Goal: Information Seeking & Learning: Check status

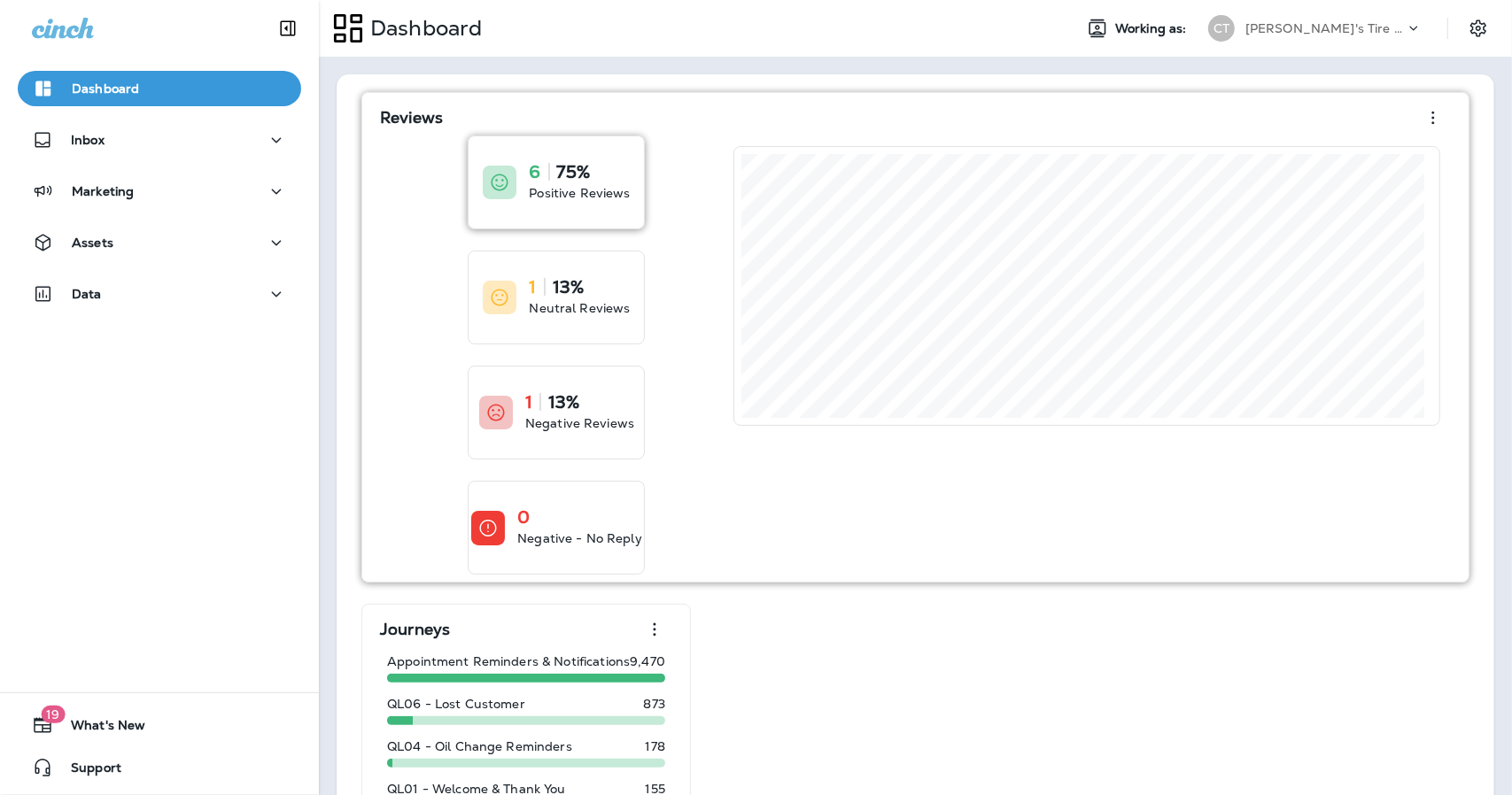
click at [560, 177] on p "75%" at bounding box center [573, 171] width 33 height 18
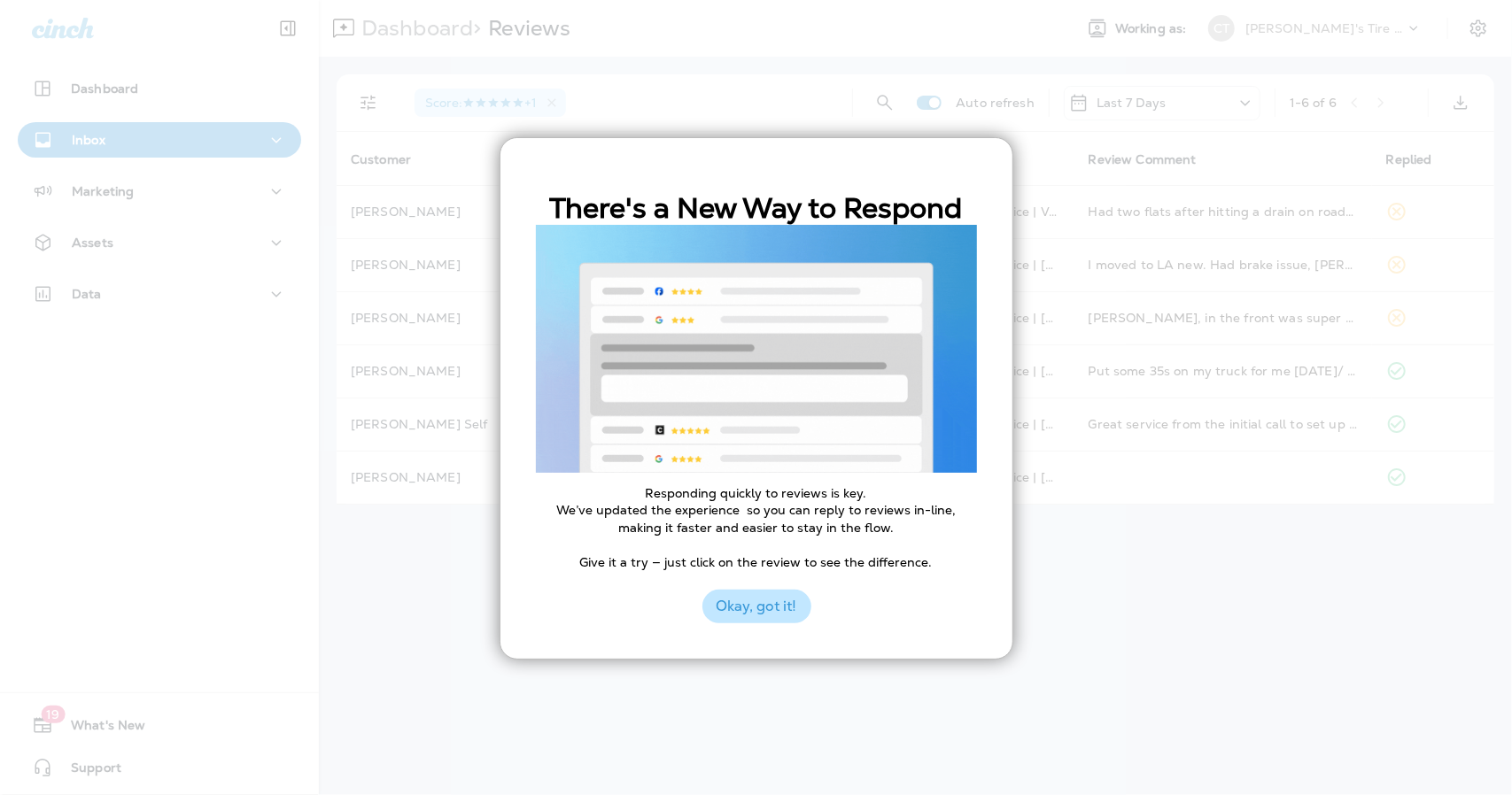
click at [752, 615] on button "Okay, got it!" at bounding box center [756, 606] width 109 height 34
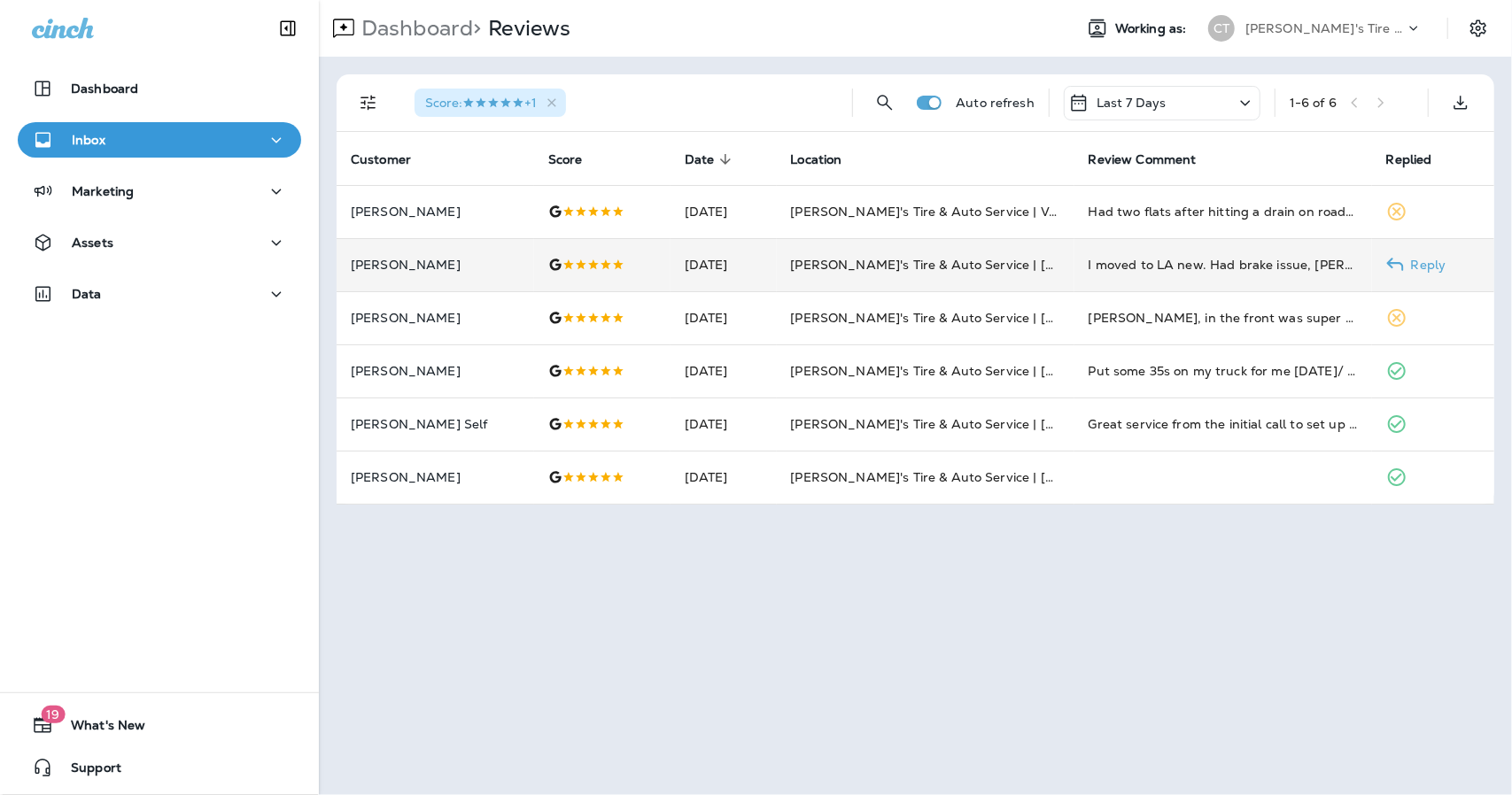
click at [642, 259] on div at bounding box center [602, 264] width 108 height 14
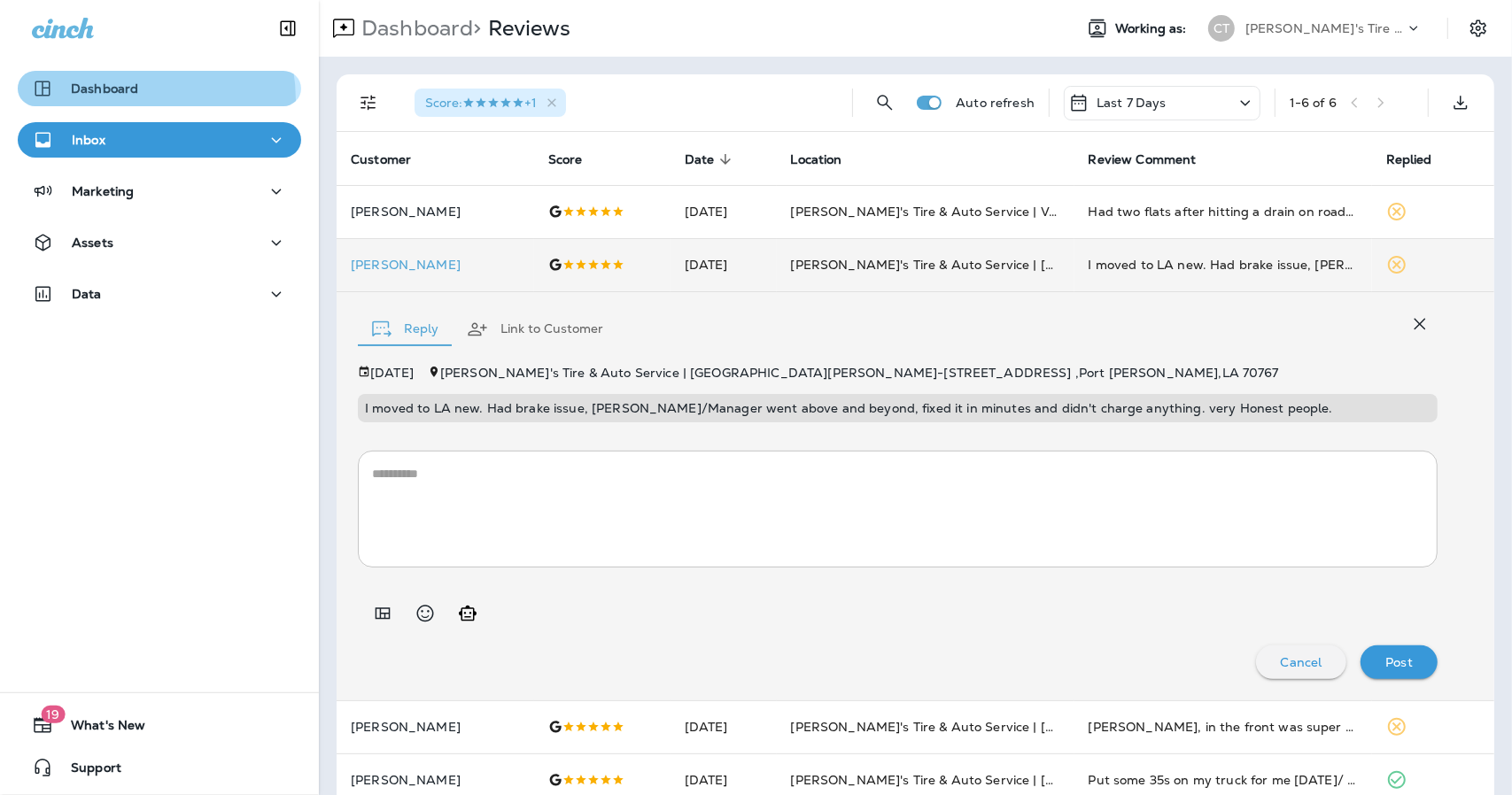
click at [118, 100] on button "Dashboard" at bounding box center [159, 88] width 283 height 35
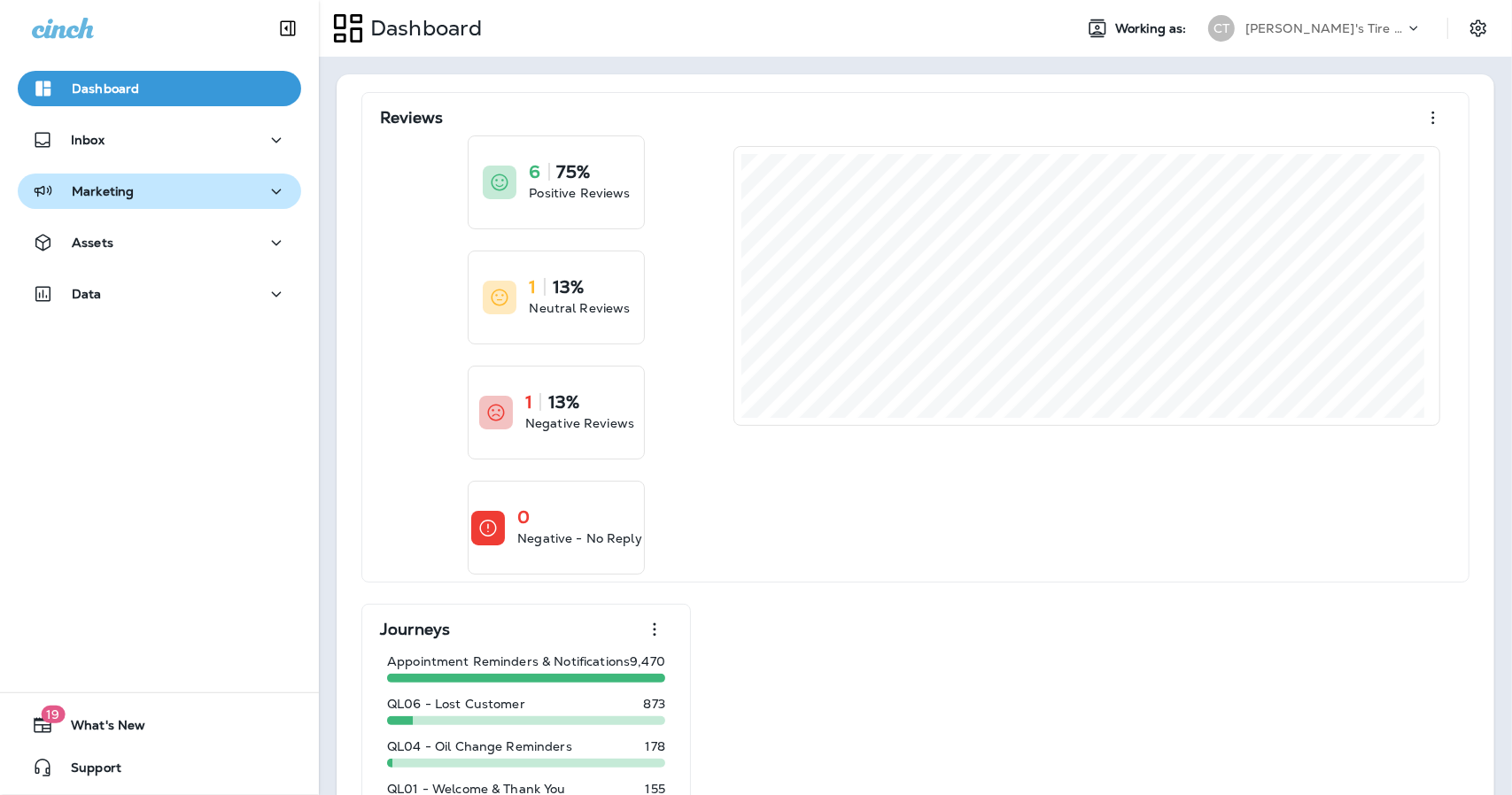
click at [135, 182] on div "Marketing" at bounding box center [159, 192] width 255 height 22
click at [83, 190] on p "Marketing" at bounding box center [102, 191] width 62 height 14
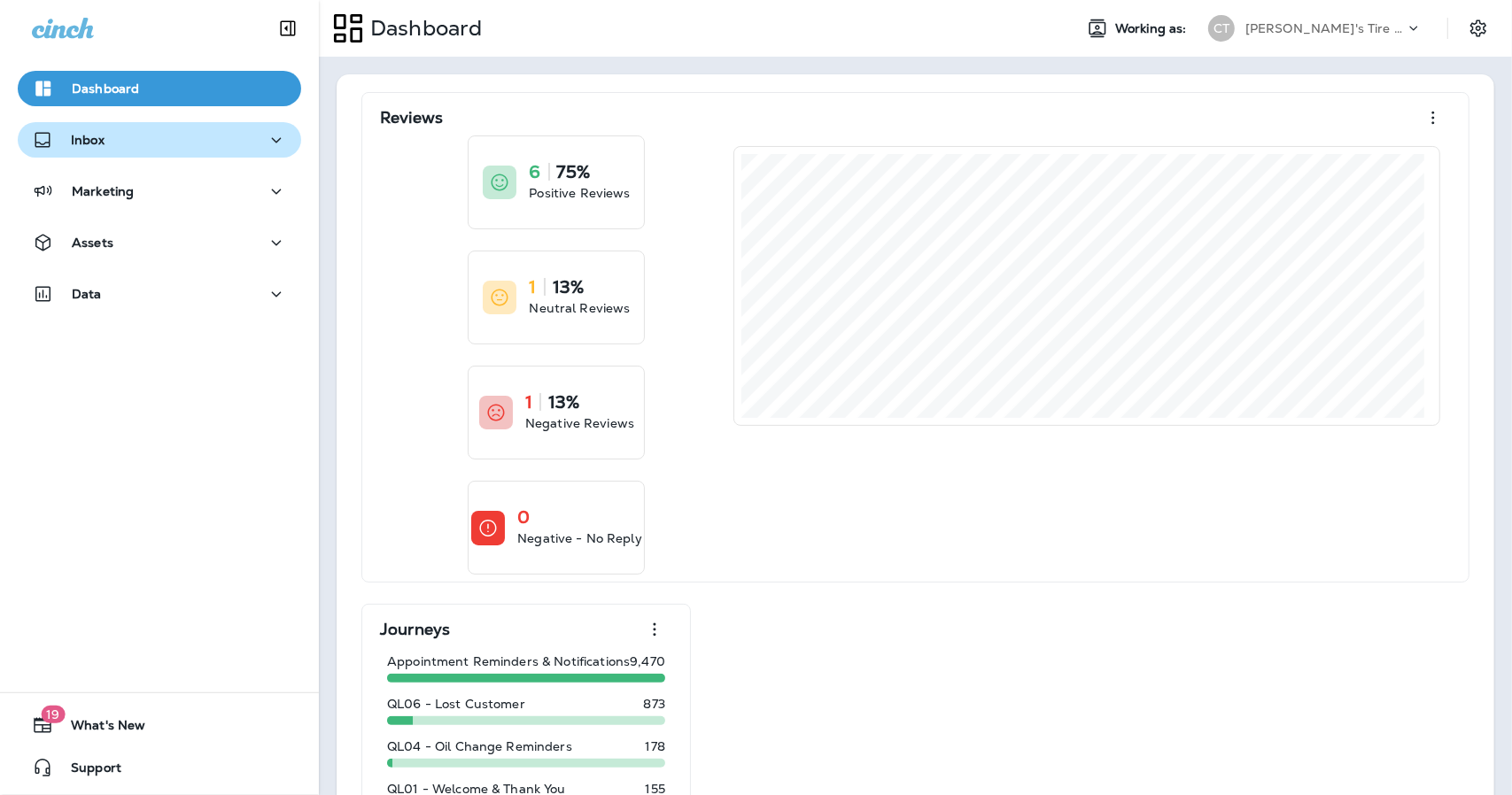
click at [136, 154] on button "Inbox" at bounding box center [159, 140] width 283 height 35
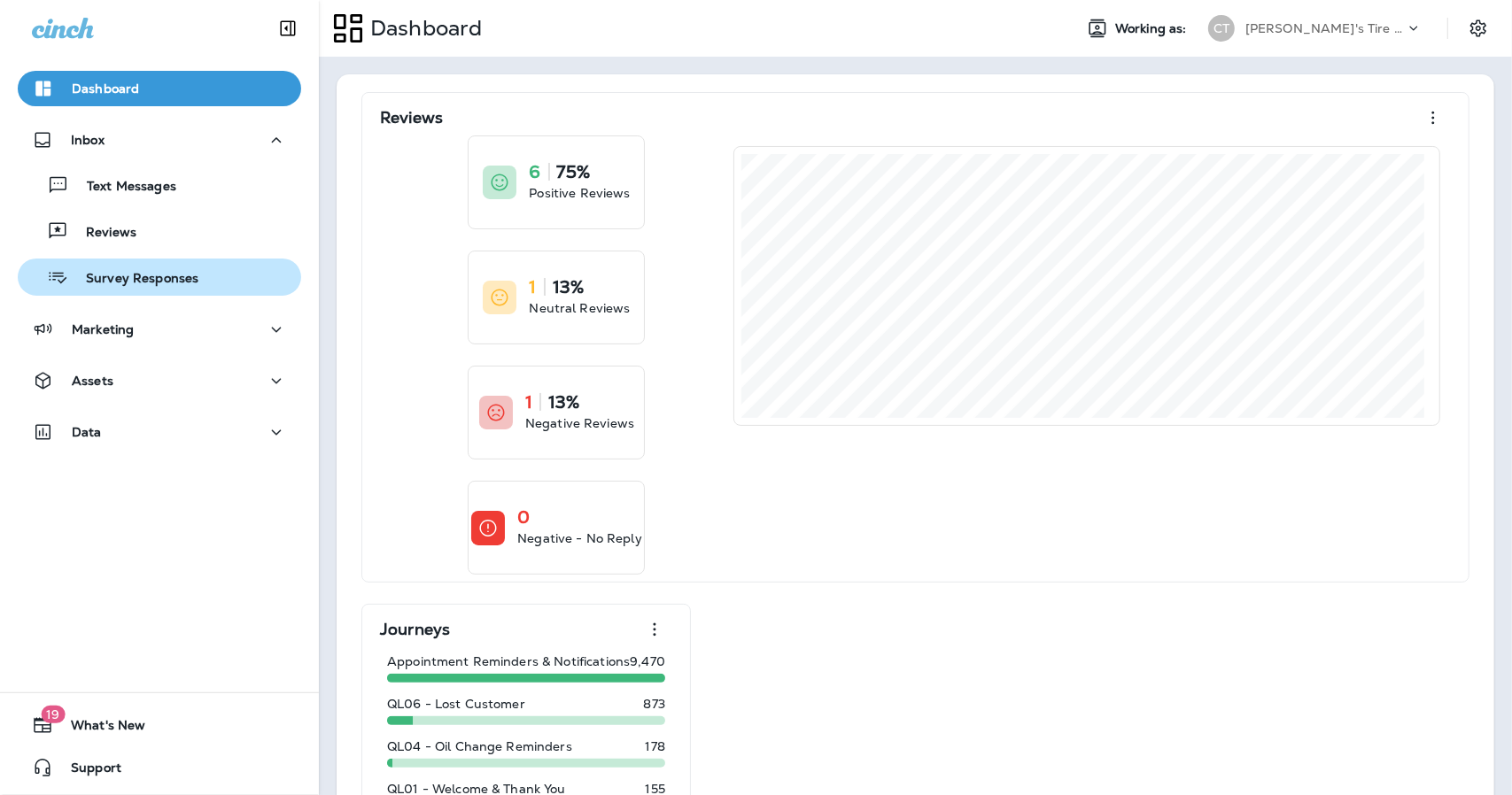
click at [116, 275] on p "Survey Responses" at bounding box center [133, 279] width 130 height 17
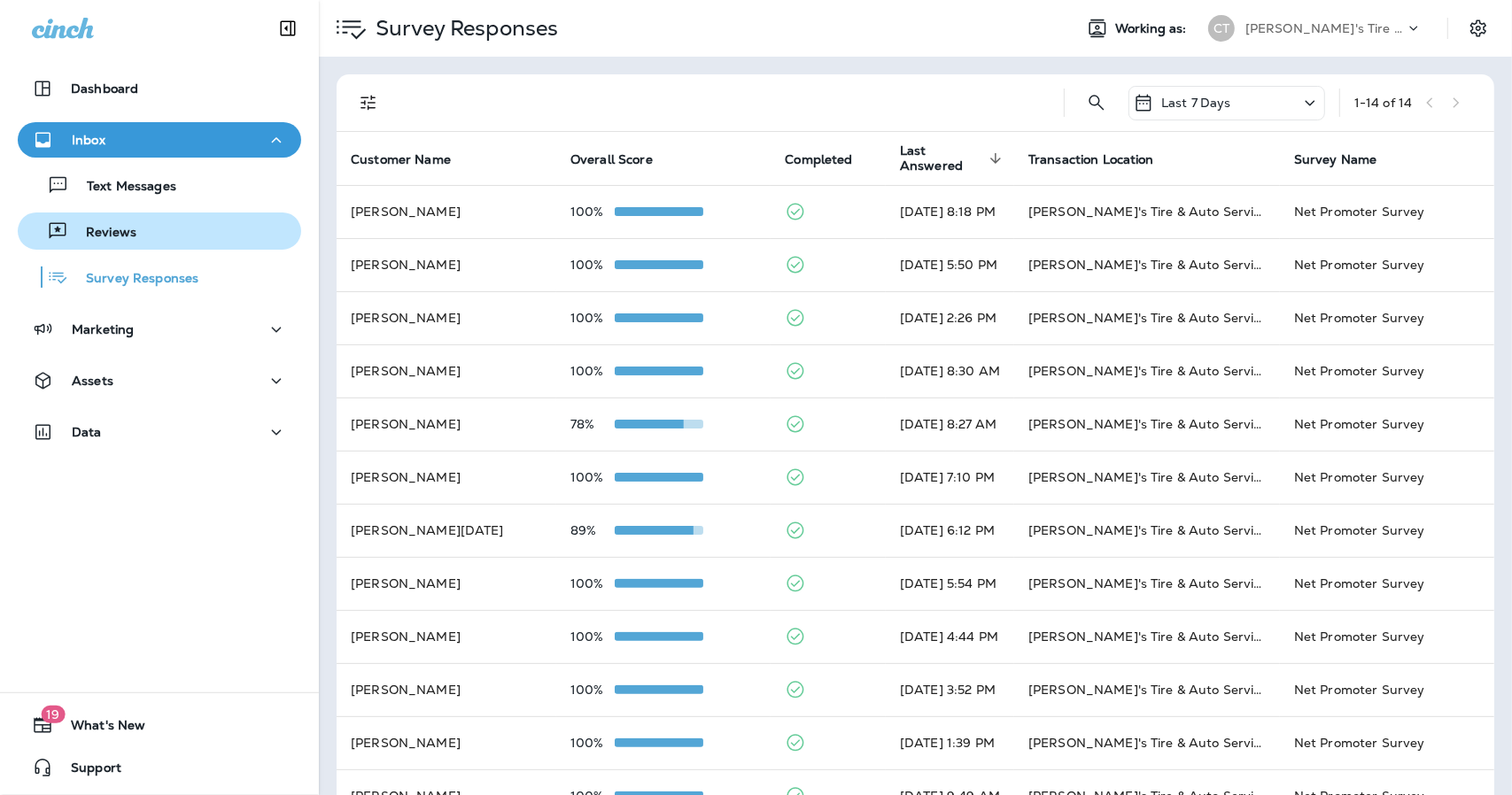
click at [126, 231] on p "Reviews" at bounding box center [101, 234] width 68 height 17
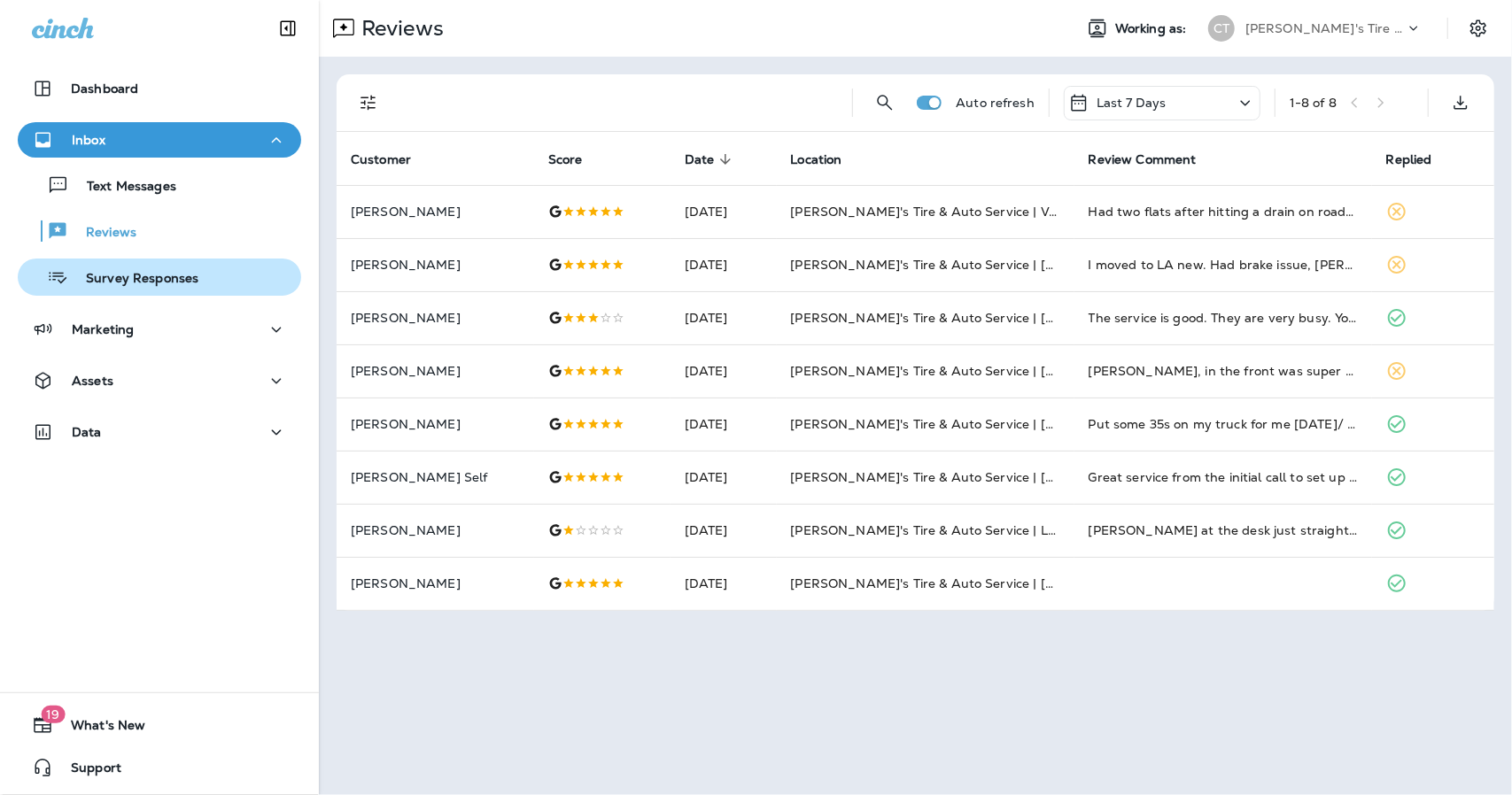
click at [112, 279] on p "Survey Responses" at bounding box center [133, 279] width 130 height 17
